Goal: Check status: Check status

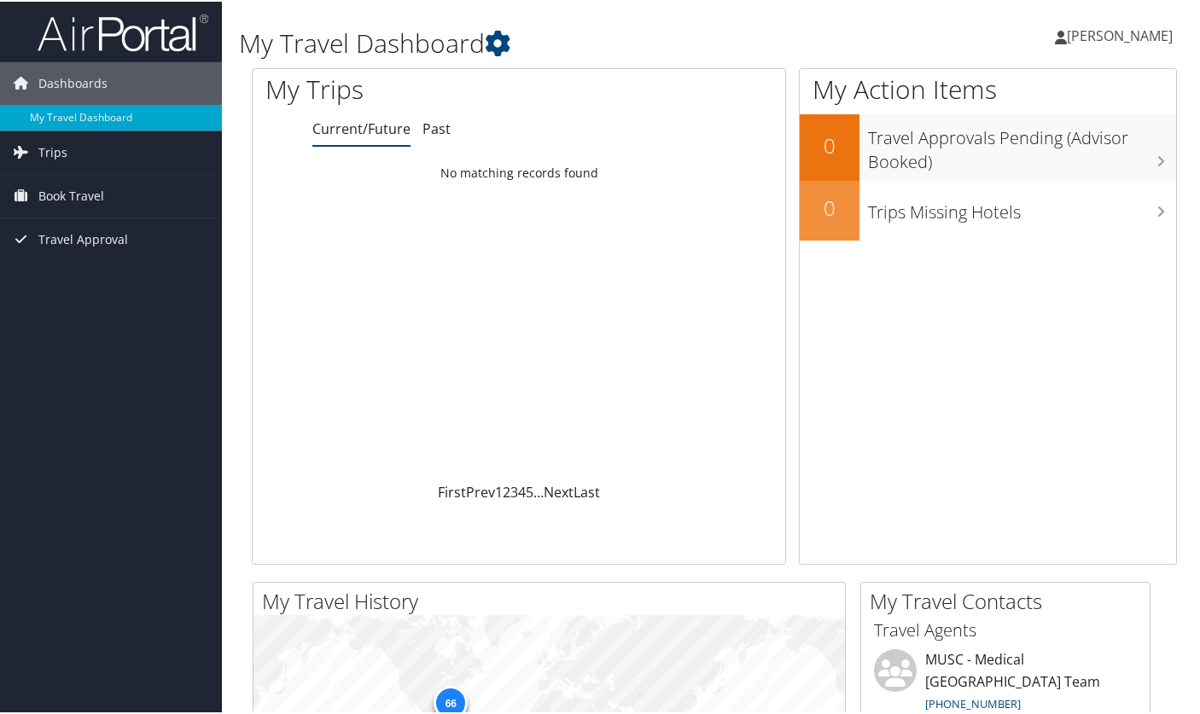
click at [95, 528] on div "Dashboards My Travel Dashboard Trips Current/Future Trips Past Trips Trips Miss…" at bounding box center [603, 645] width 1207 height 1290
click at [49, 147] on span "Trips" at bounding box center [52, 151] width 29 height 43
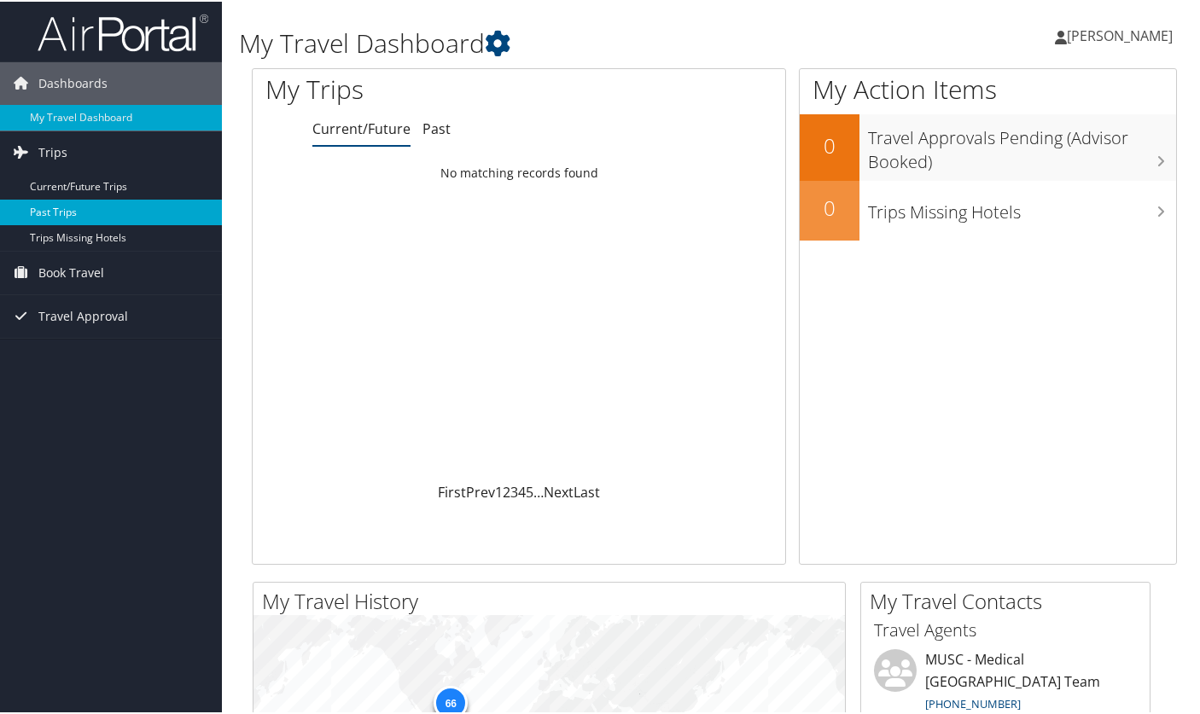
click at [51, 203] on link "Past Trips" at bounding box center [111, 211] width 222 height 26
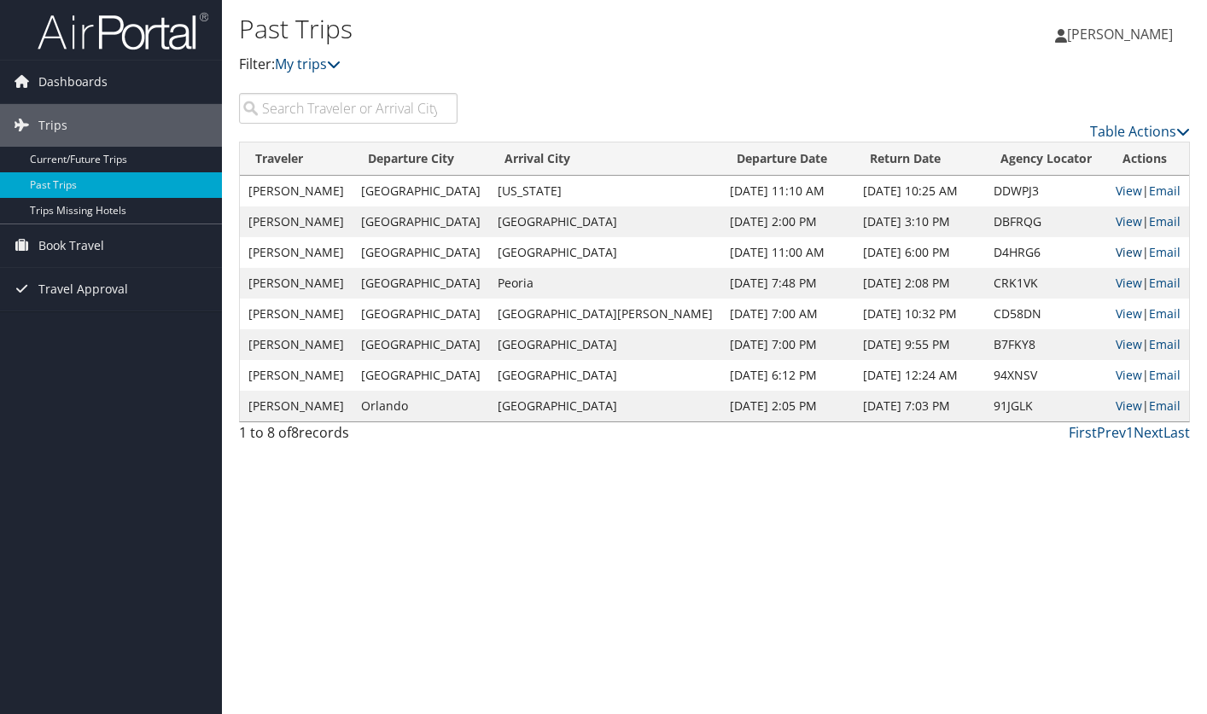
click at [1116, 252] on link "View" at bounding box center [1129, 252] width 26 height 16
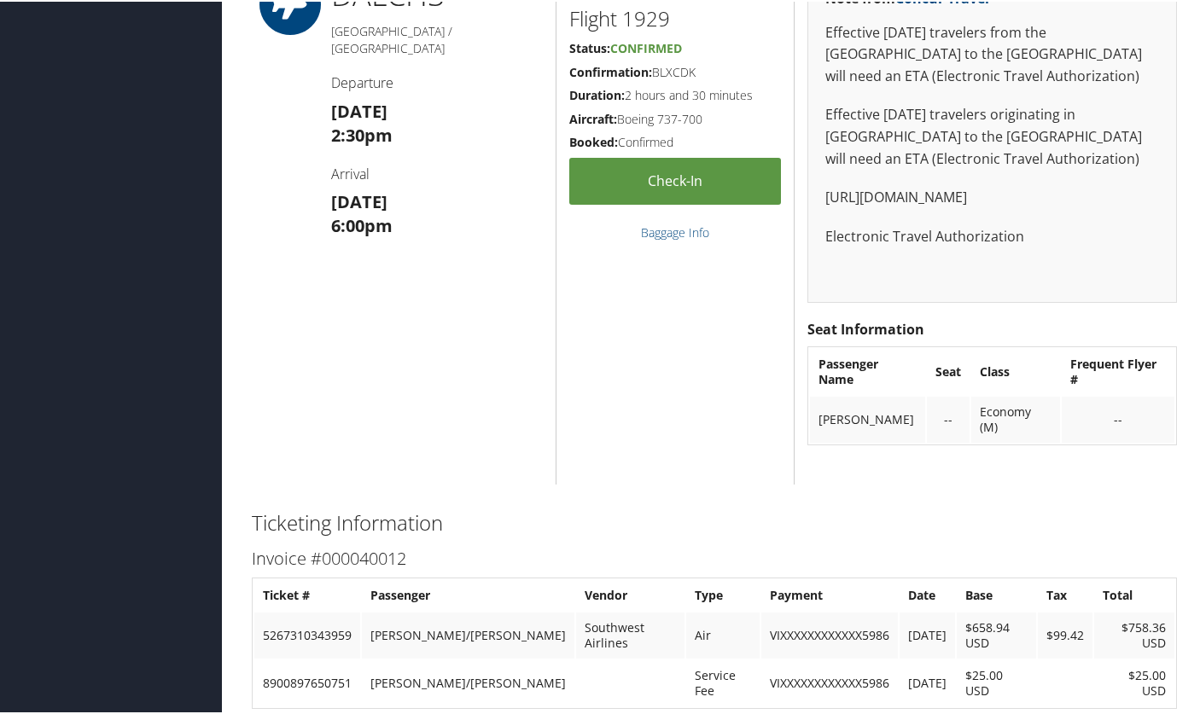
scroll to position [3223, 0]
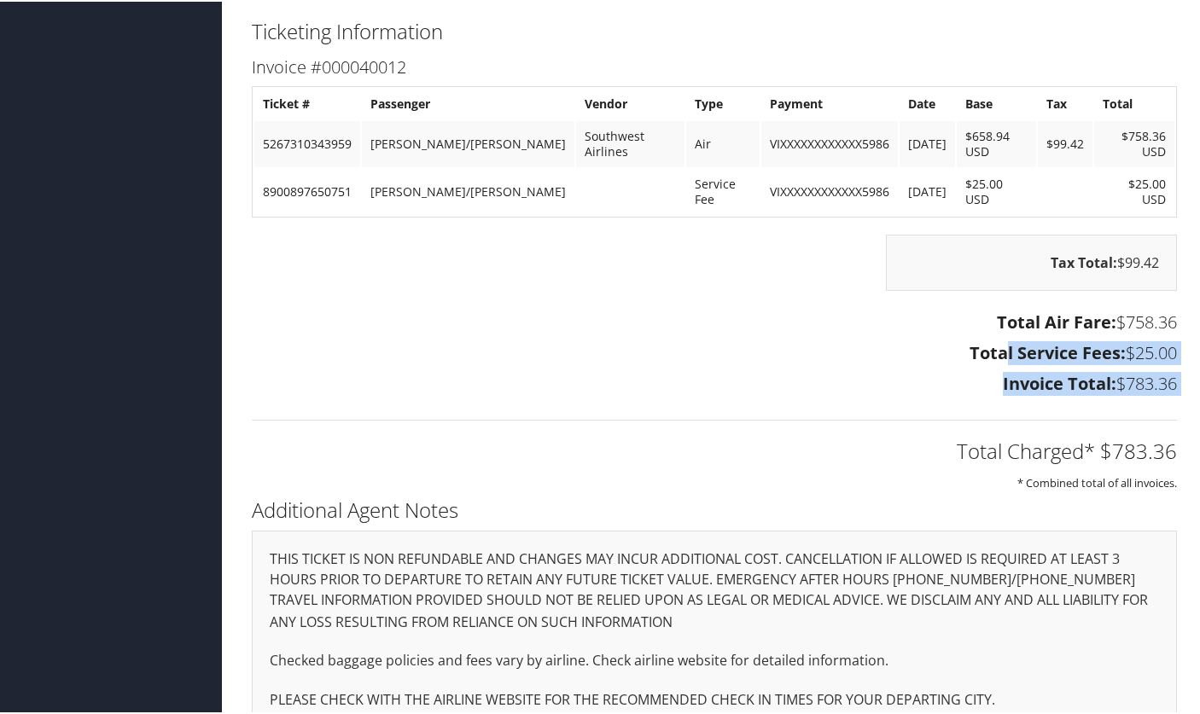
drag, startPoint x: 923, startPoint y: 409, endPoint x: 989, endPoint y: 323, distance: 108.9
click at [989, 323] on div "Ticketing Information Invoice #000040012 Ticket # Passenger Vendor Type Payment…" at bounding box center [714, 252] width 951 height 479
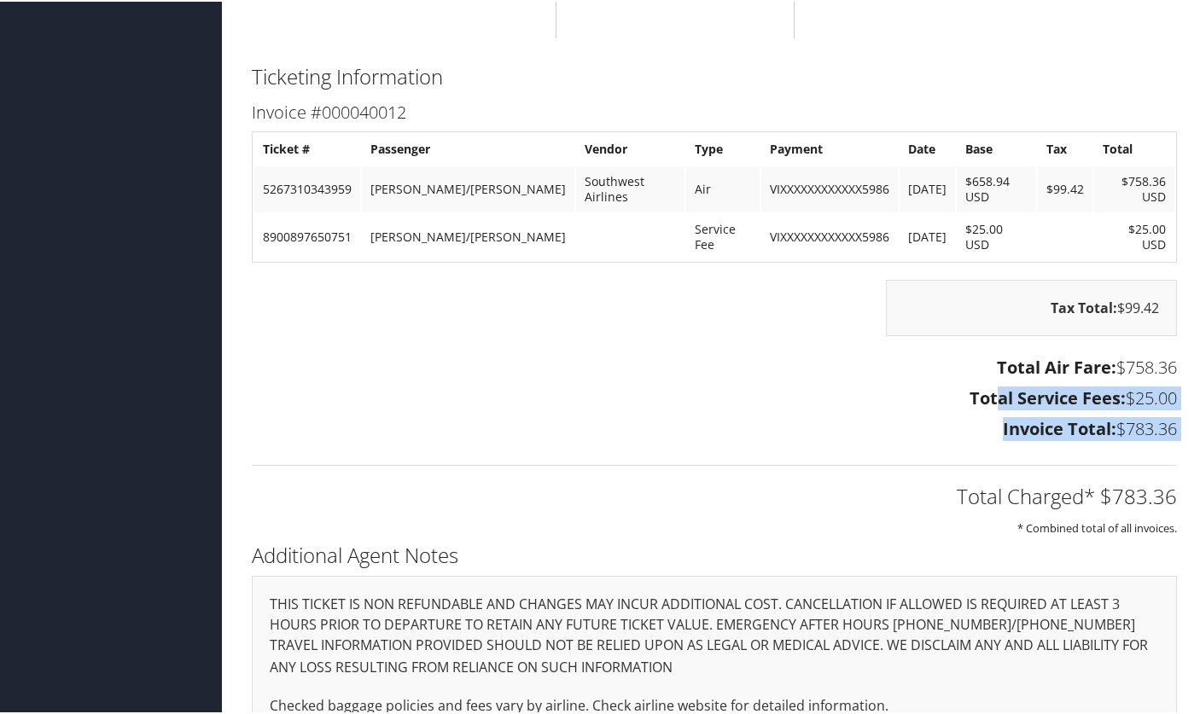
scroll to position [3138, 0]
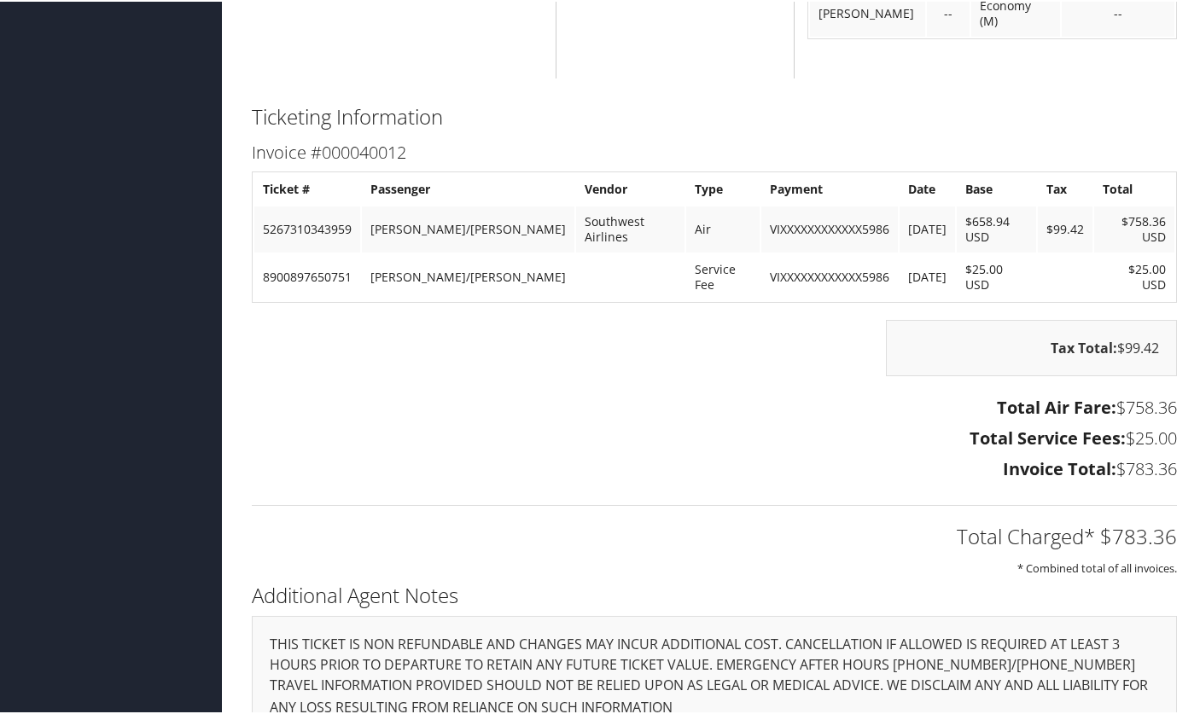
click at [850, 354] on div "Tax Total: $99.42" at bounding box center [714, 354] width 951 height 73
